Goal: Task Accomplishment & Management: Use online tool/utility

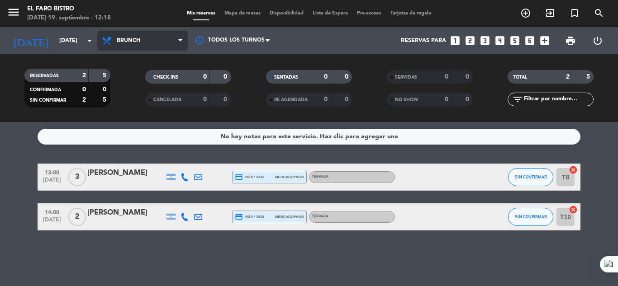
click at [124, 36] on span "Brunch" at bounding box center [142, 41] width 90 height 20
click at [142, 125] on ng-component "menu El Faro Bistro [DATE] 19. septiembre - 12:18 Mis reservas Mapa de mesas Di…" at bounding box center [309, 143] width 618 height 286
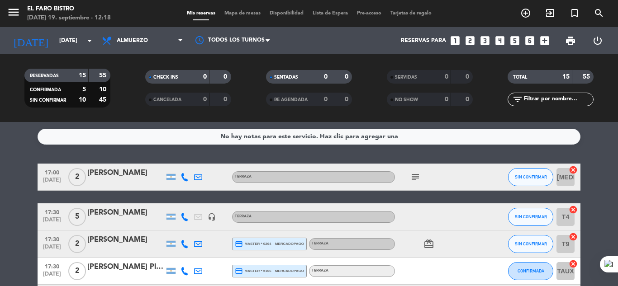
click at [415, 176] on icon "subject" at bounding box center [415, 177] width 11 height 11
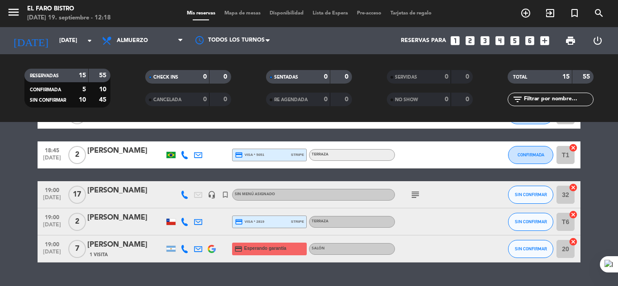
scroll to position [393, 0]
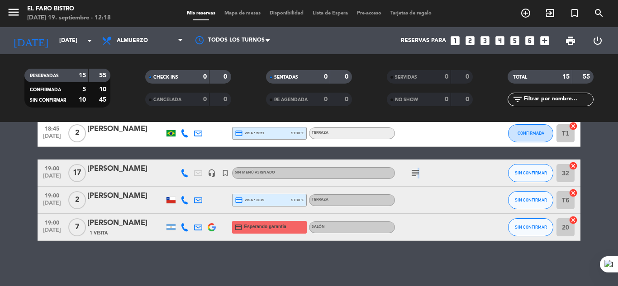
click at [416, 170] on icon "subject" at bounding box center [415, 173] width 11 height 11
click at [212, 172] on icon "headset_mic" at bounding box center [212, 173] width 8 height 8
click at [223, 175] on icon "turned_in_not" at bounding box center [225, 173] width 8 height 8
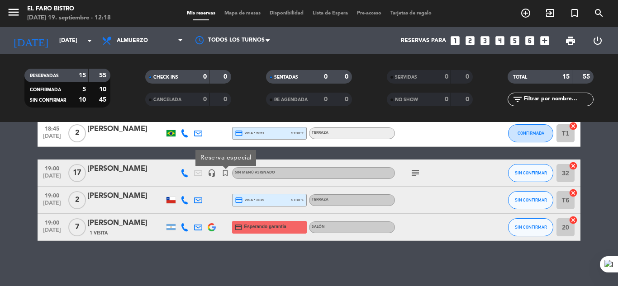
click at [223, 175] on icon "turned_in_not" at bounding box center [225, 173] width 8 height 8
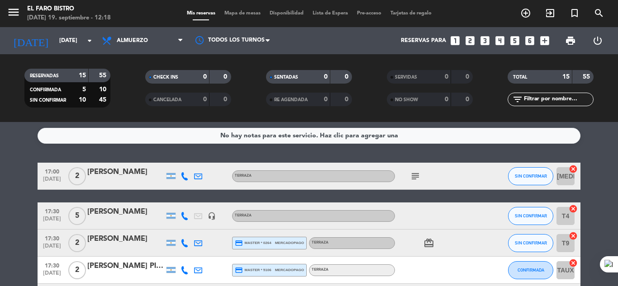
scroll to position [0, 0]
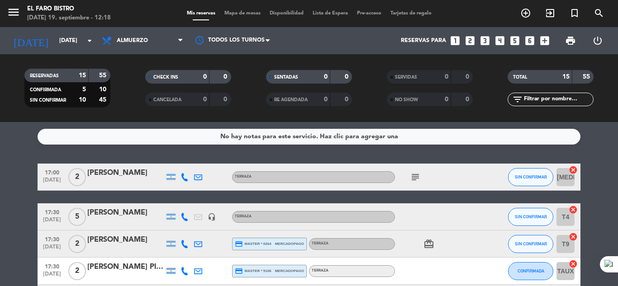
click at [414, 175] on icon "subject" at bounding box center [415, 177] width 11 height 11
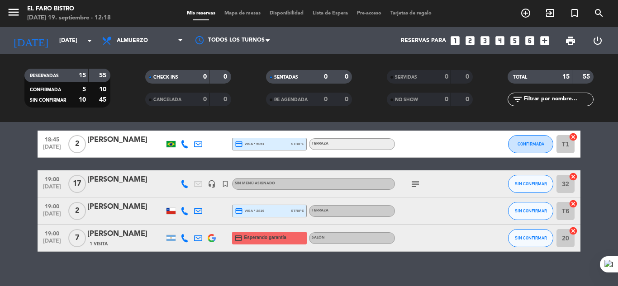
scroll to position [393, 0]
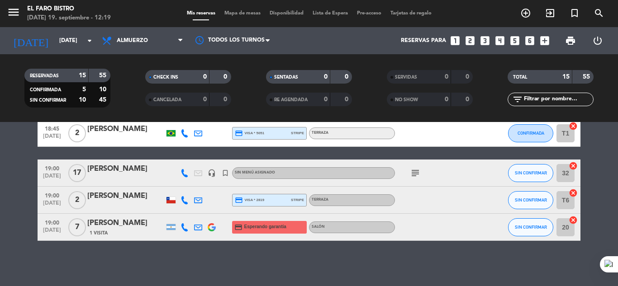
click at [412, 174] on icon "subject" at bounding box center [415, 173] width 11 height 11
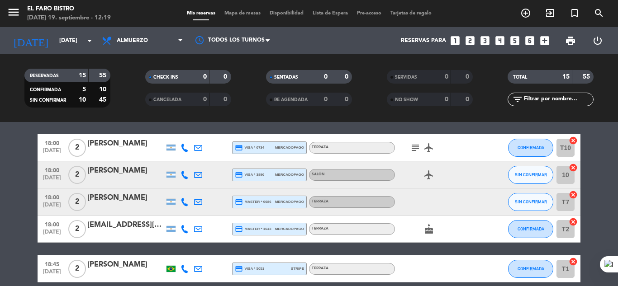
scroll to position [212, 0]
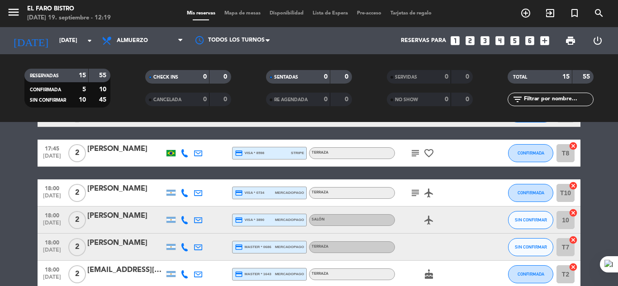
click at [414, 193] on icon "subject" at bounding box center [415, 193] width 11 height 11
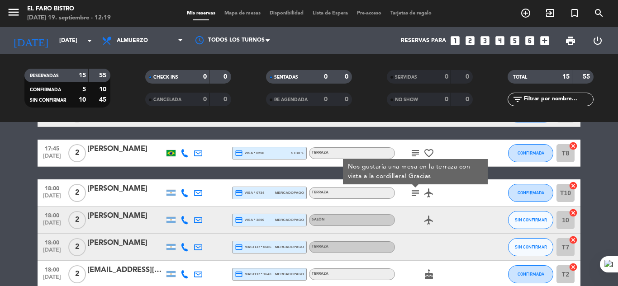
click at [414, 193] on icon "subject" at bounding box center [415, 193] width 11 height 11
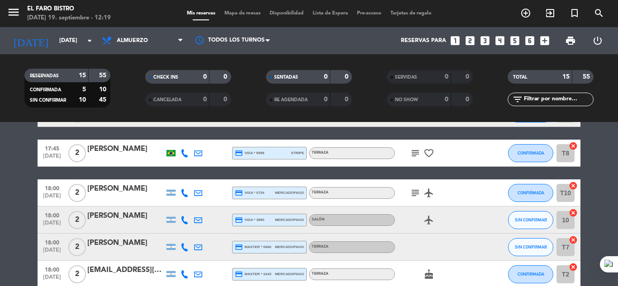
click at [415, 153] on icon "subject" at bounding box center [415, 153] width 11 height 11
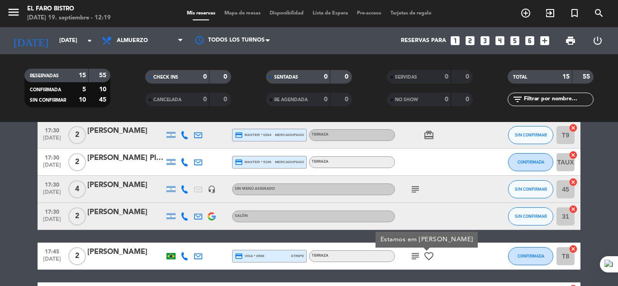
scroll to position [122, 0]
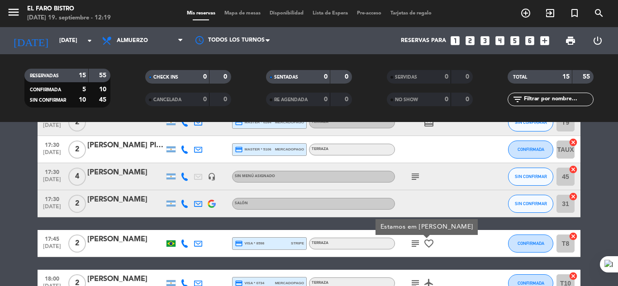
click at [415, 178] on icon "subject" at bounding box center [415, 176] width 11 height 11
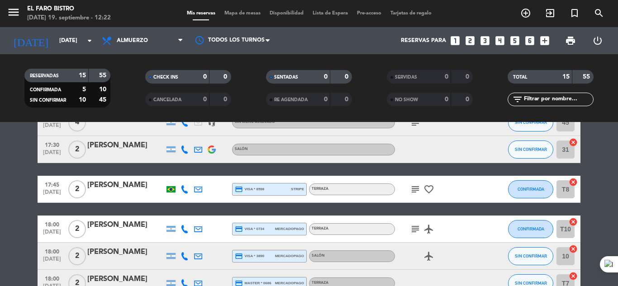
scroll to position [181, 0]
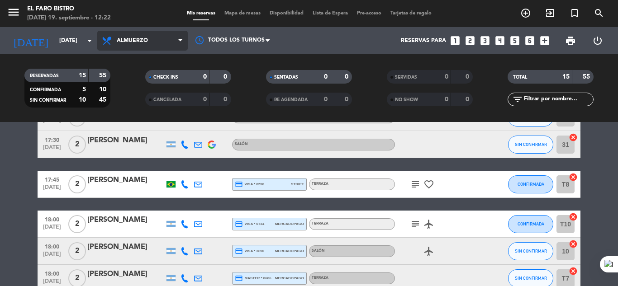
click at [138, 32] on span "Almuerzo" at bounding box center [142, 41] width 90 height 20
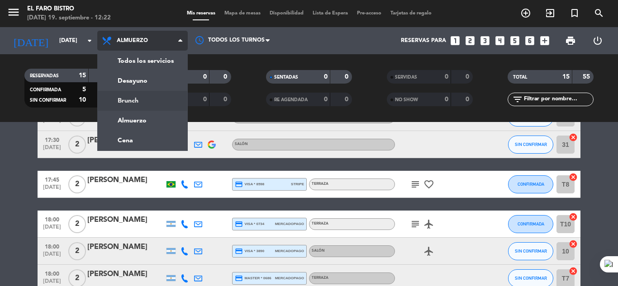
click at [141, 97] on div "menu El Faro Bistro [DATE] 19. septiembre - 12:22 Mis reservas Mapa de mesas Di…" at bounding box center [309, 61] width 618 height 122
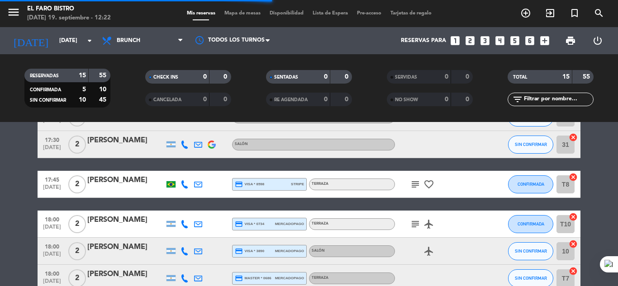
scroll to position [0, 0]
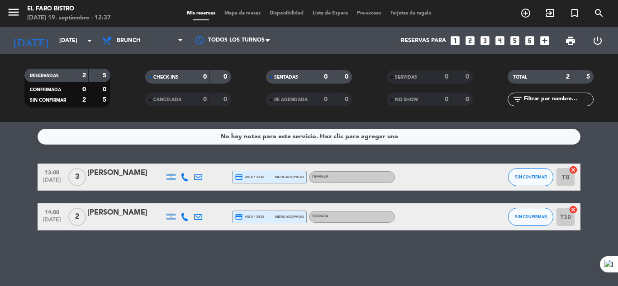
click at [394, 152] on div "No hay notas para este servicio. Haz clic para agregar una 13:00 [DATE] 3 [PERS…" at bounding box center [309, 204] width 618 height 164
click at [523, 173] on button "SIN CONFIRMAR" at bounding box center [530, 177] width 45 height 18
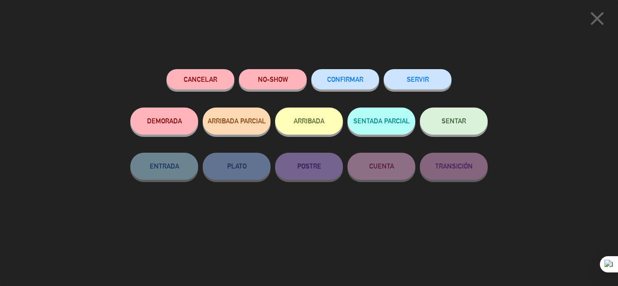
click at [472, 129] on button "SENTAR" at bounding box center [454, 121] width 68 height 27
